Goal: Information Seeking & Learning: Find specific fact

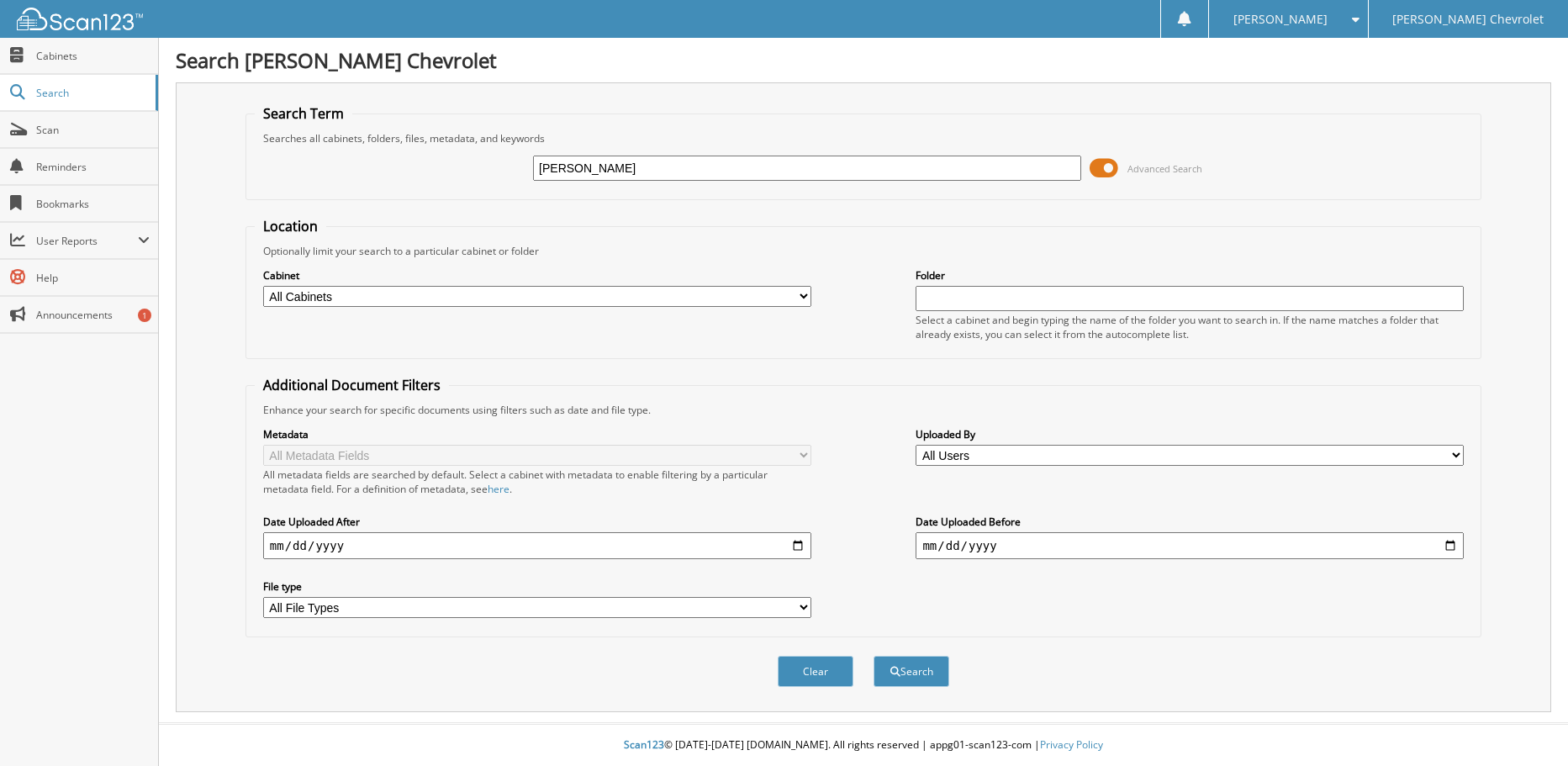
type input "[PERSON_NAME]"
click at [873, 655] on button "Search" at bounding box center [911, 670] width 76 height 31
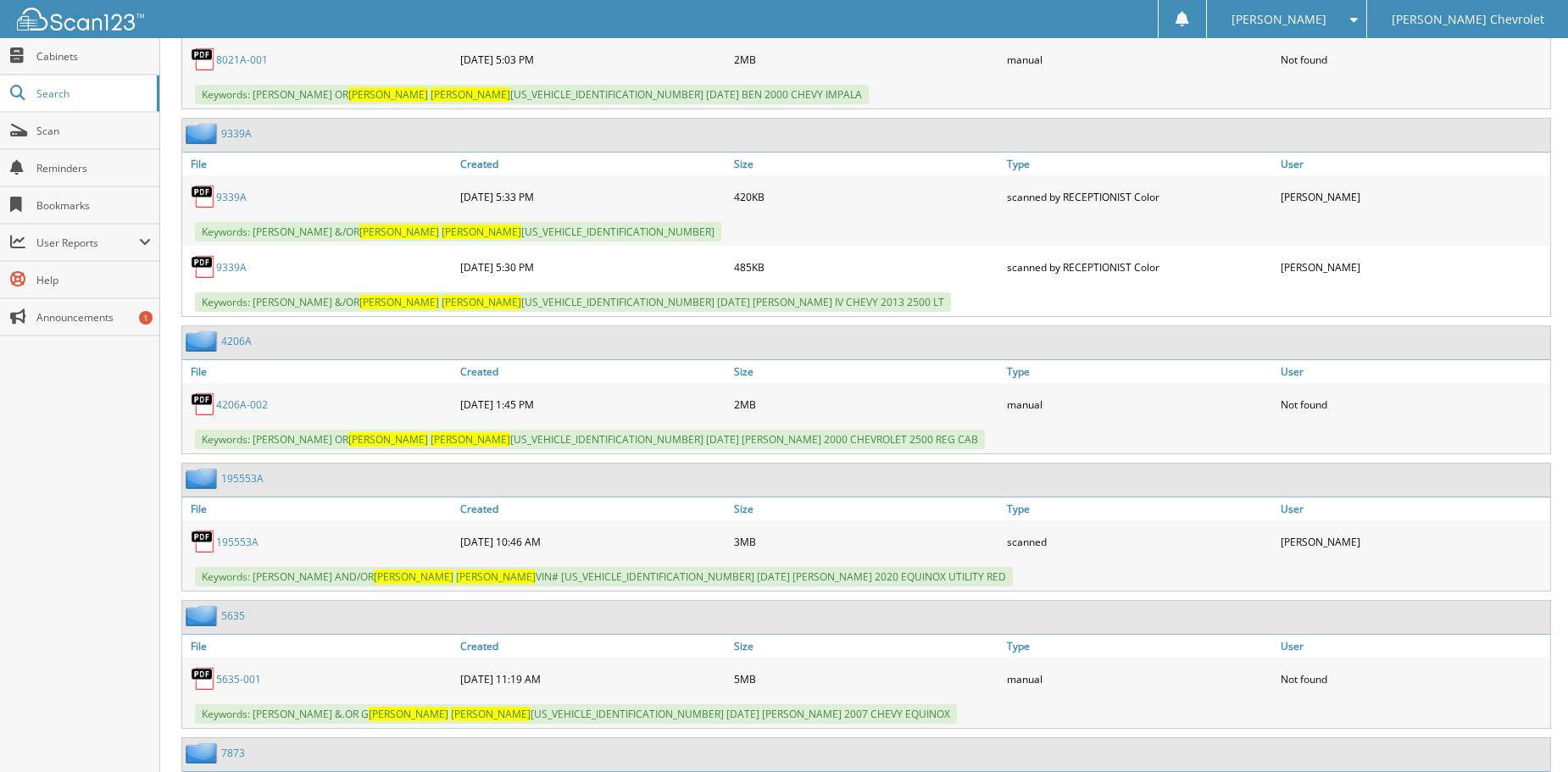
scroll to position [1441, 0]
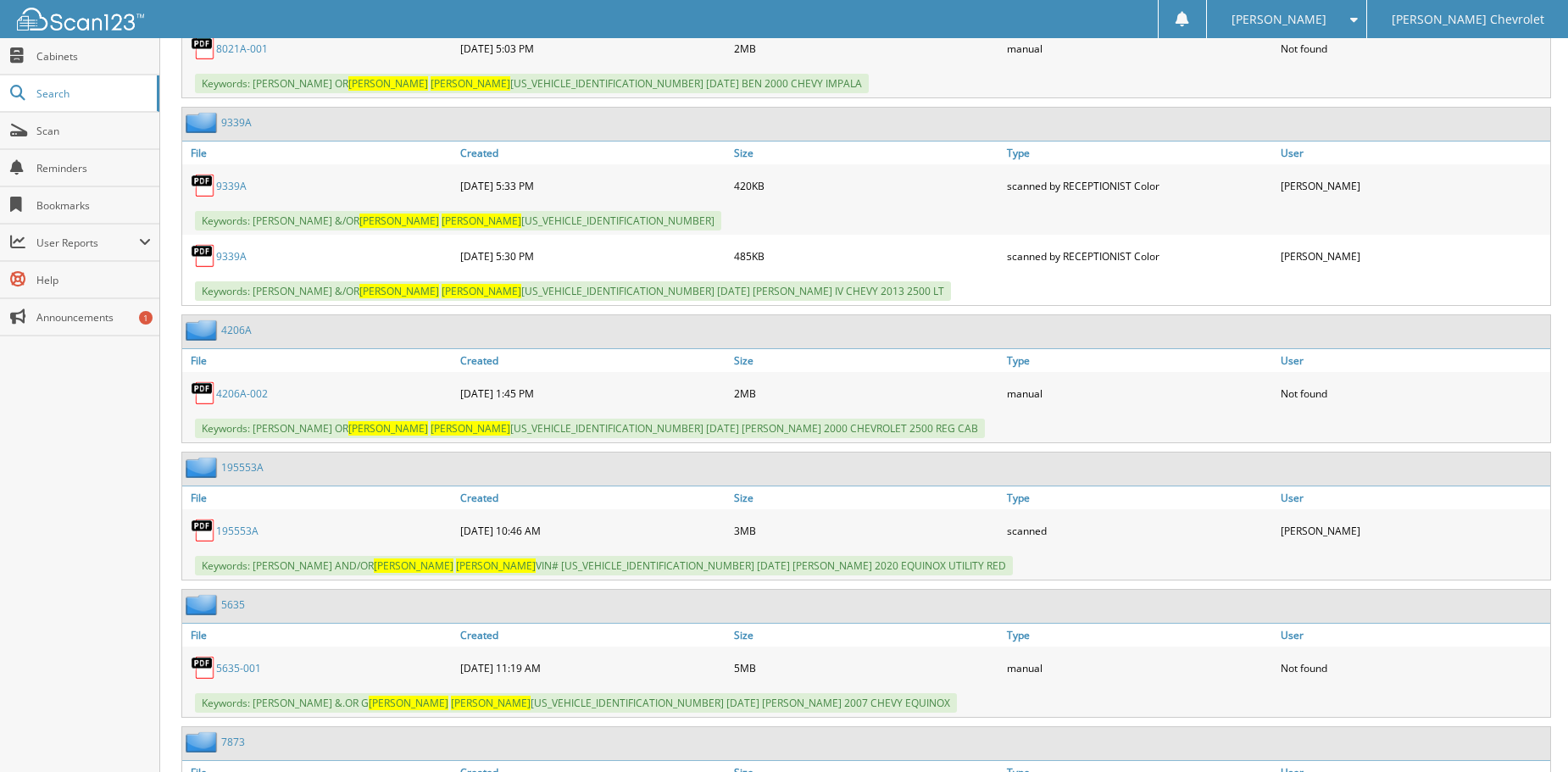
click at [240, 530] on link "195553A" at bounding box center [237, 531] width 42 height 14
